Goal: Information Seeking & Learning: Learn about a topic

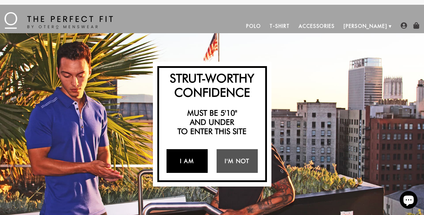
click at [188, 164] on link "I Am" at bounding box center [187, 161] width 41 height 24
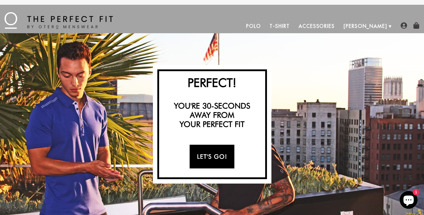
click at [211, 153] on link "Let's Go!" at bounding box center [212, 157] width 45 height 24
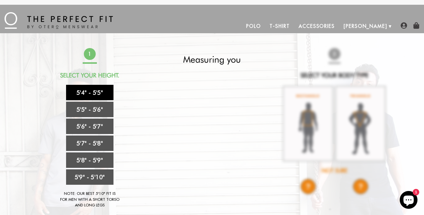
click at [81, 96] on link "5'4" - 5'5"" at bounding box center [89, 92] width 47 height 15
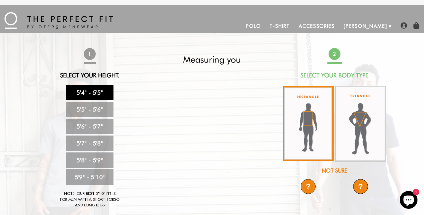
click at [310, 121] on img at bounding box center [308, 123] width 51 height 75
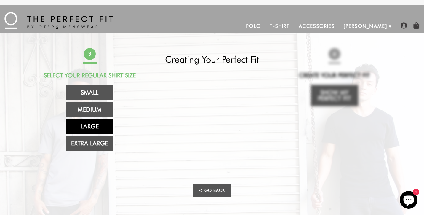
click at [103, 125] on link "Large" at bounding box center [89, 126] width 47 height 15
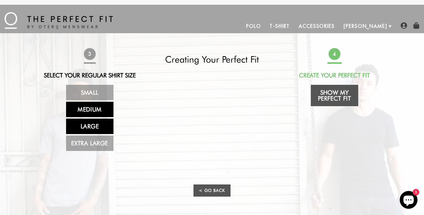
click at [96, 110] on link "Medium" at bounding box center [89, 109] width 47 height 15
click at [99, 133] on link "Large" at bounding box center [89, 126] width 47 height 15
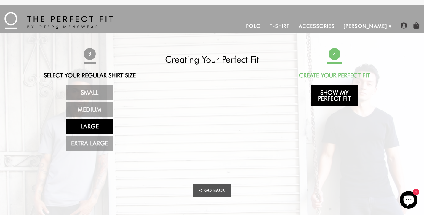
click at [340, 96] on link "Show My Perfect Fit" at bounding box center [334, 95] width 47 height 21
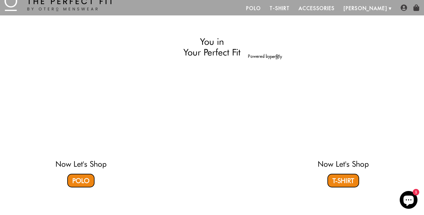
select select "L"
